Goal: Navigation & Orientation: Find specific page/section

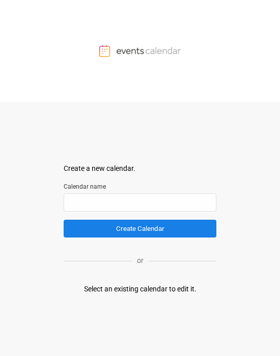
click at [118, 75] on div at bounding box center [140, 51] width 280 height 102
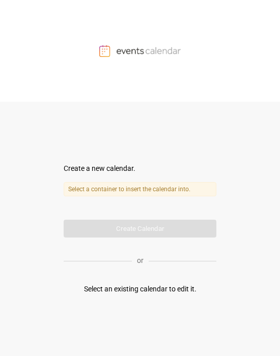
drag, startPoint x: 69, startPoint y: 5, endPoint x: 23, endPoint y: 11, distance: 46.1
click at [69, 5] on div at bounding box center [140, 51] width 280 height 102
click at [122, 108] on div "Create a new calendar. Select a container to insert the calendar into. Calendar…" at bounding box center [140, 229] width 153 height 254
